Goal: Contribute content: Contribute content

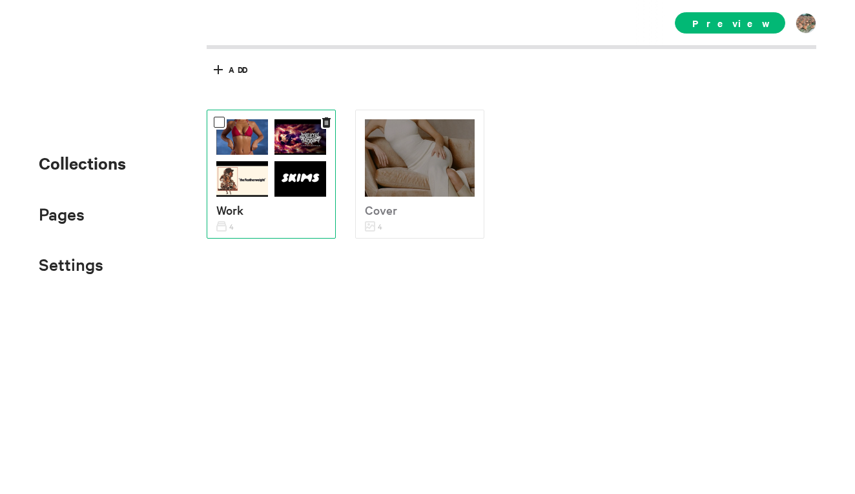
click at [252, 166] on img at bounding box center [242, 180] width 52 height 39
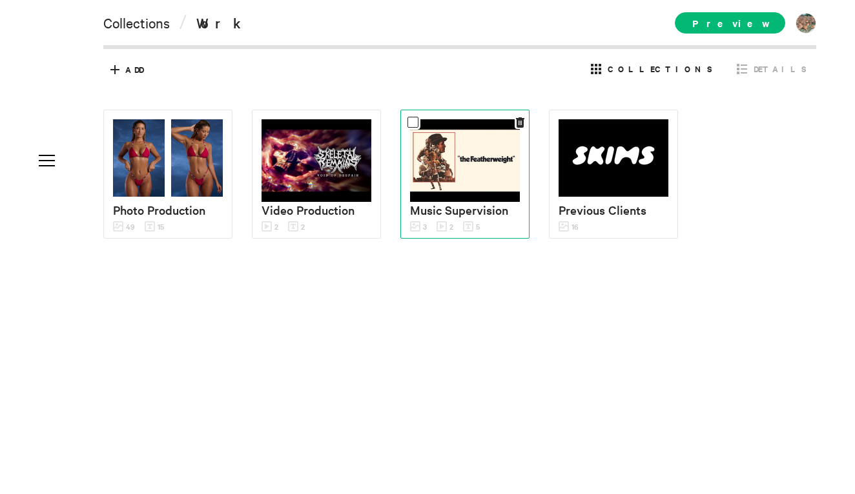
click at [478, 181] on img at bounding box center [465, 160] width 110 height 83
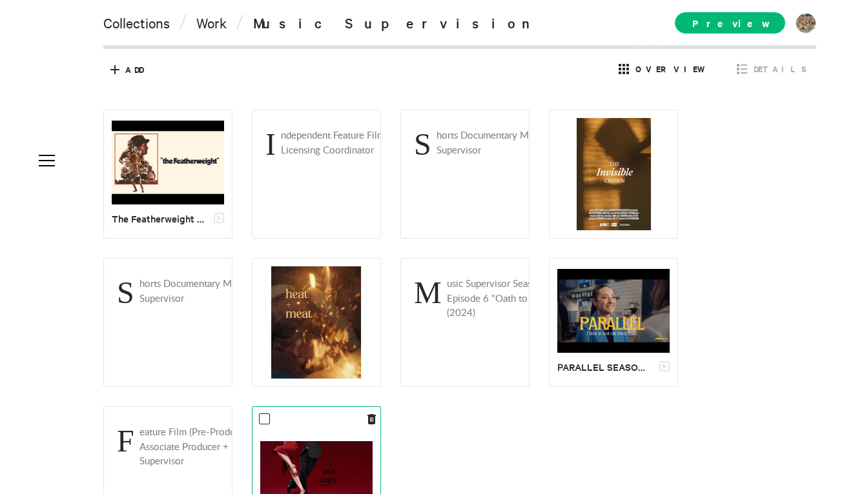
click at [292, 414] on div at bounding box center [316, 471] width 129 height 129
click at [323, 447] on img at bounding box center [316, 471] width 112 height 59
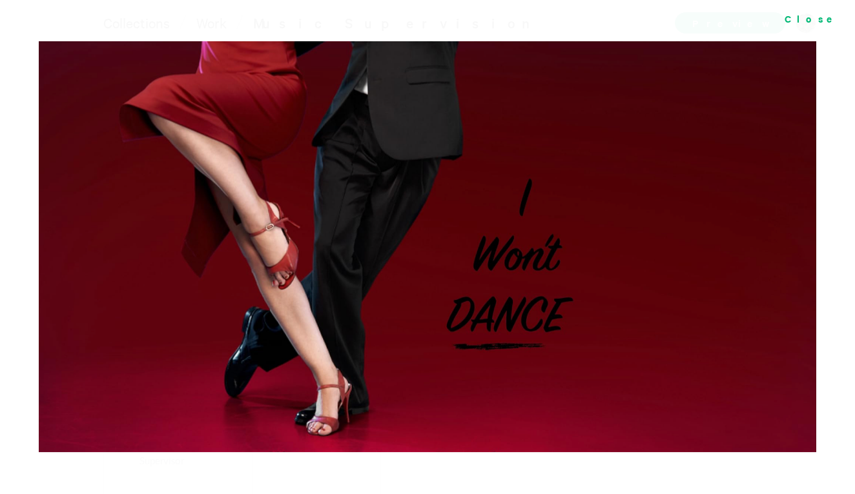
click at [835, 16] on div "Close" at bounding box center [813, 18] width 84 height 37
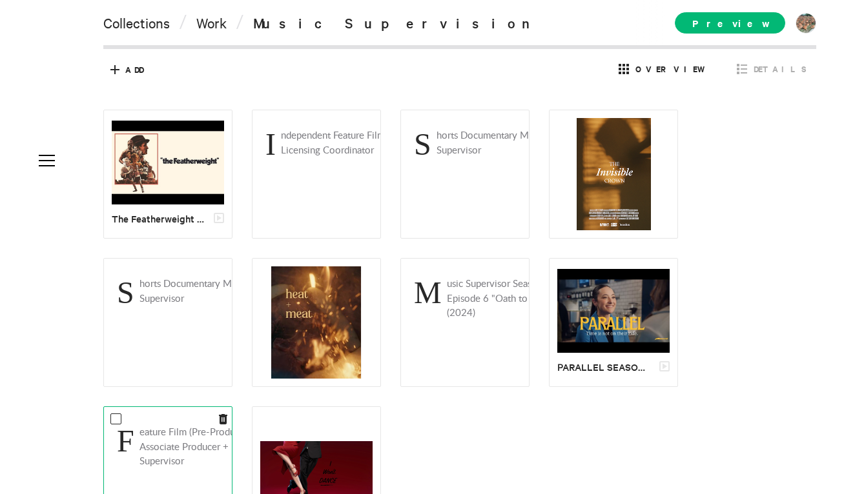
click at [164, 454] on p "Feature Film (Pre-Production) Associate Producer + Music Supervisor" at bounding box center [190, 448] width 148 height 44
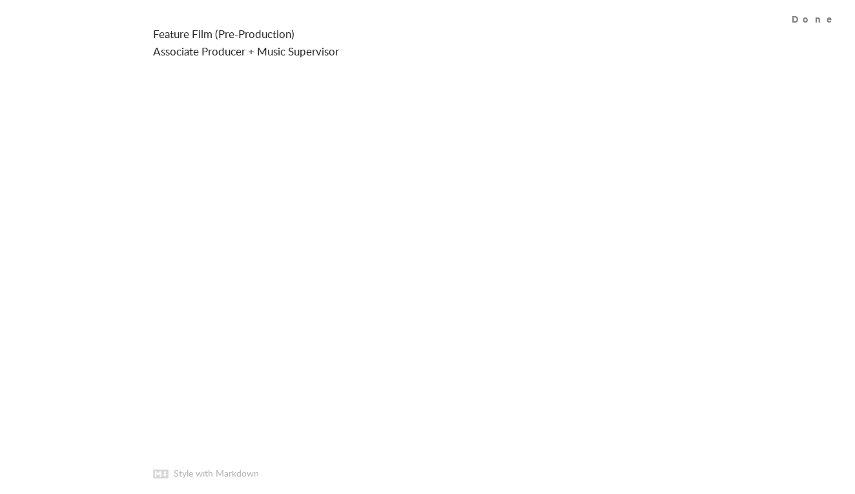
drag, startPoint x: 152, startPoint y: 34, endPoint x: 298, endPoint y: 34, distance: 145.2
click at [298, 34] on textarea "Feature Film (Pre-Production) Associate Producer + Music Supervisor" at bounding box center [427, 66] width 581 height 133
click at [820, 21] on div "Done" at bounding box center [817, 18] width 76 height 37
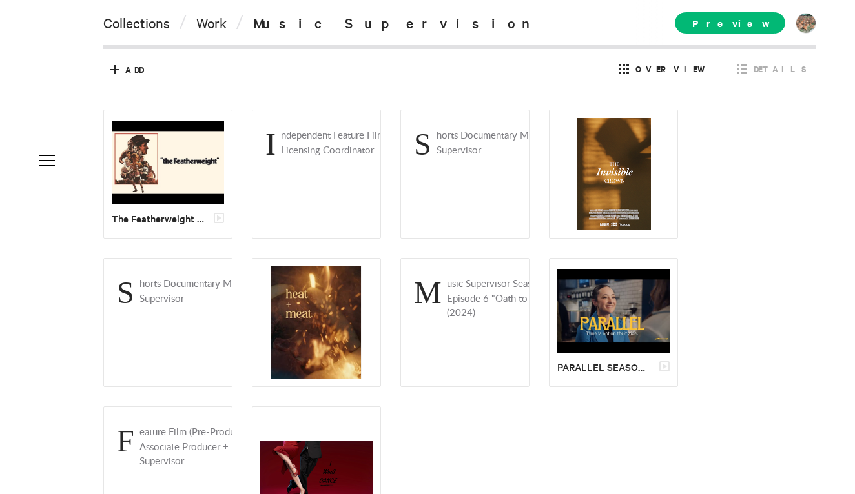
click at [424, 440] on div "The Featherweight | Official Trailer Independent Feature Film Music Licensing C…" at bounding box center [469, 323] width 732 height 426
click at [116, 76] on icon at bounding box center [115, 69] width 21 height 21
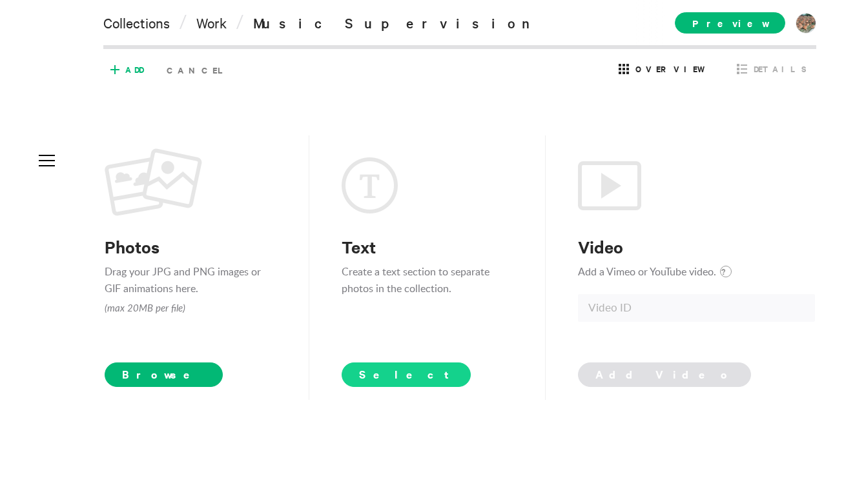
click at [385, 371] on span "Select" at bounding box center [406, 374] width 95 height 15
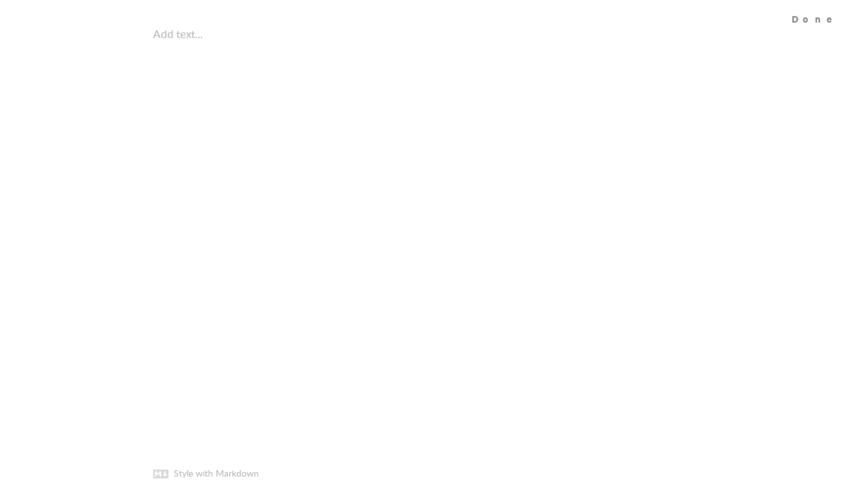
scroll to position [106, 0]
paste textarea "[URL][DOMAIN_NAME]"
type textarea "[URL][DOMAIN_NAME]"
click at [396, 144] on div "[URL][DOMAIN_NAME] Add text… Style with Markdown" at bounding box center [427, 247] width 581 height 494
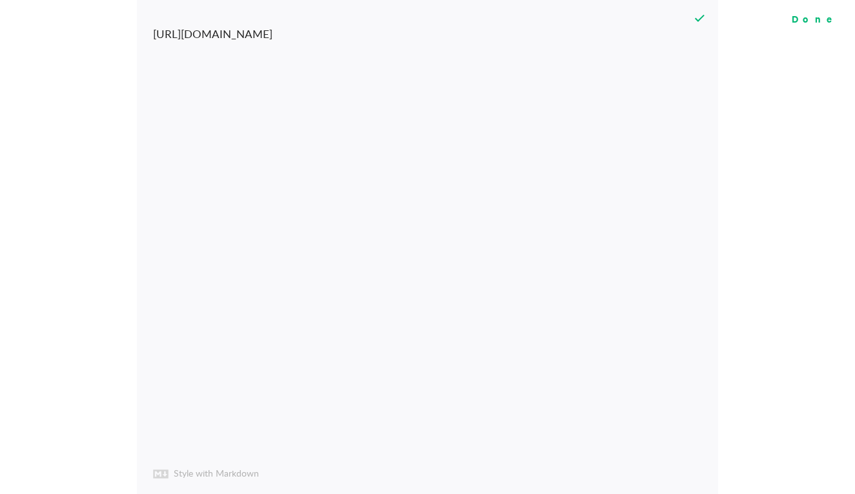
click at [833, 21] on div "Done" at bounding box center [817, 18] width 76 height 37
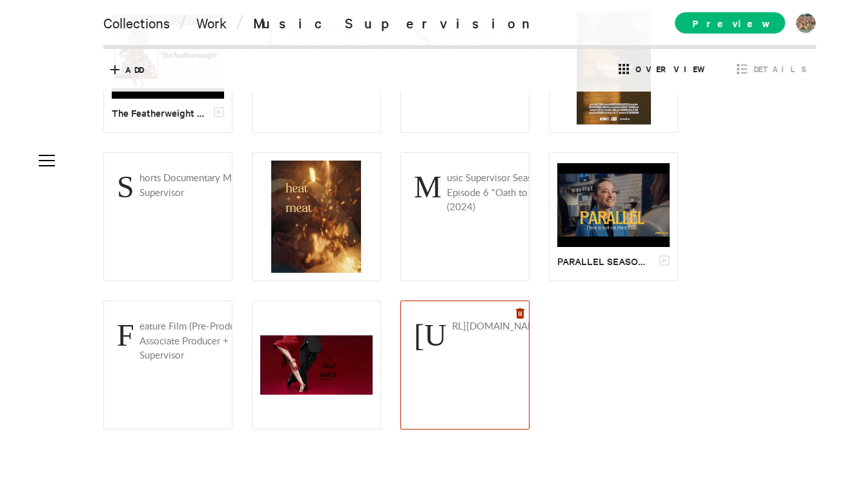
click at [519, 309] on icon at bounding box center [520, 314] width 8 height 10
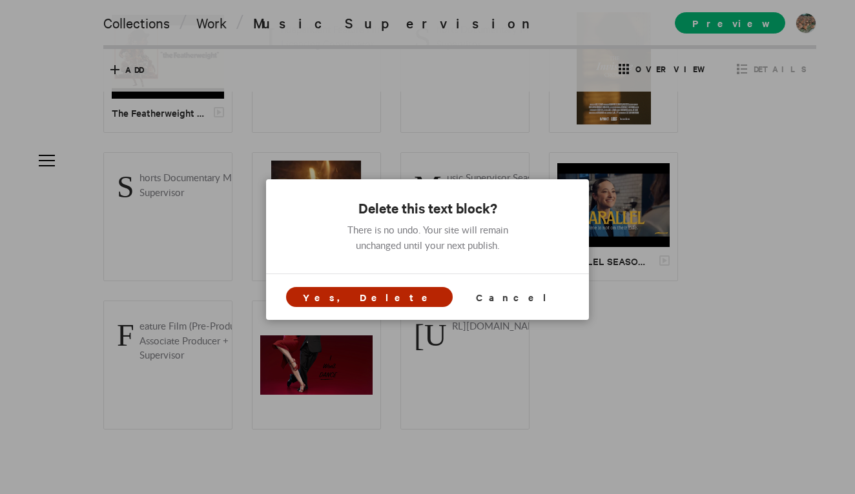
click at [398, 305] on span "Yes, Delete" at bounding box center [369, 297] width 167 height 20
